Goal: Navigation & Orientation: Understand site structure

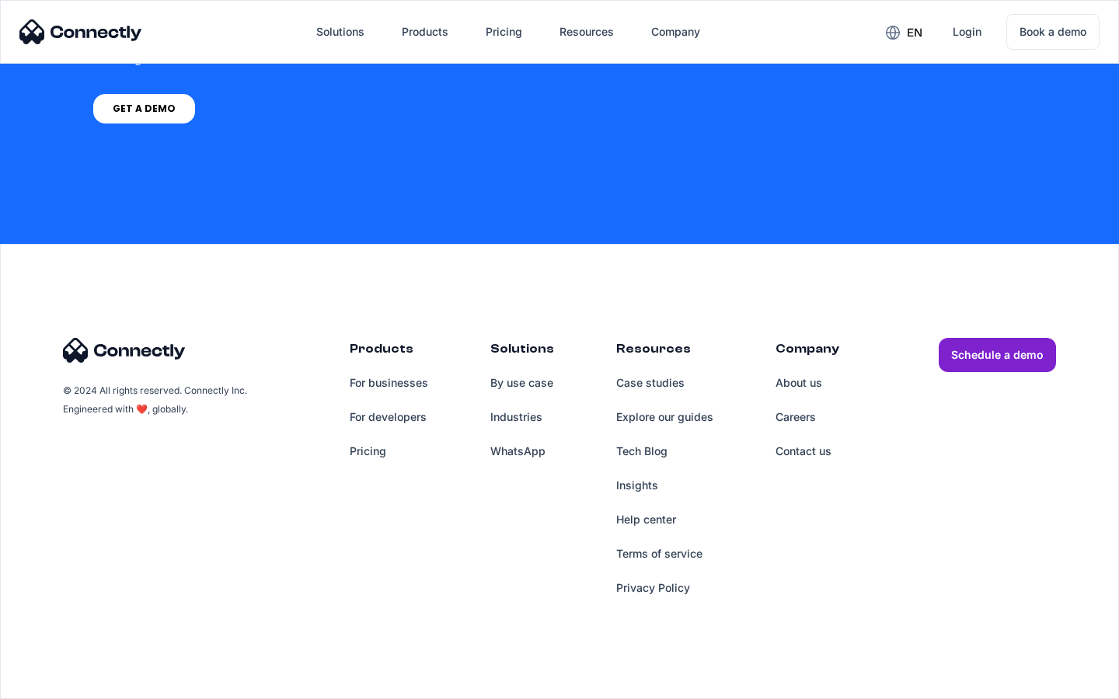
scroll to position [1178, 0]
